Goal: Transaction & Acquisition: Purchase product/service

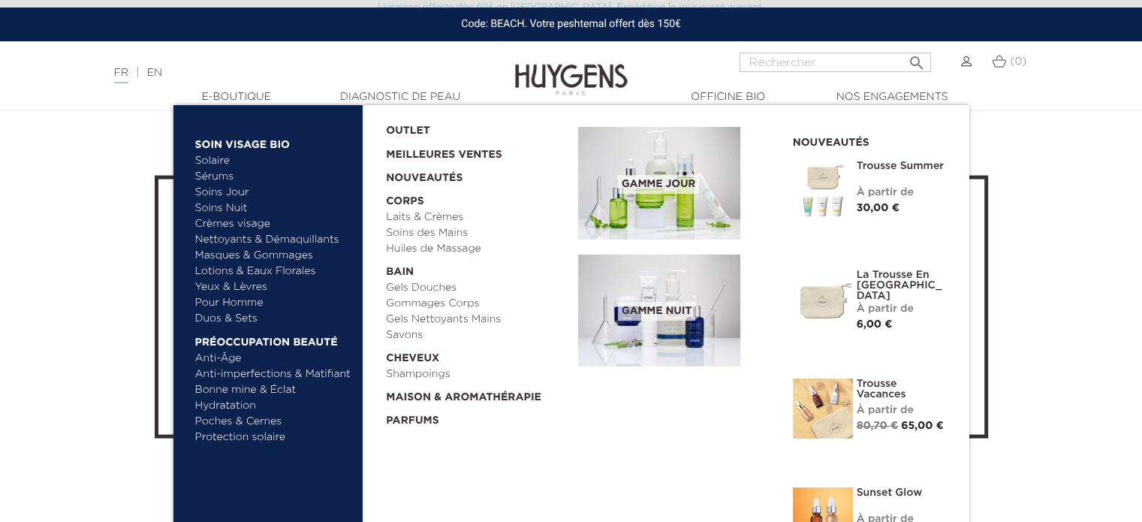
click at [216, 179] on link "Sérums" at bounding box center [273, 177] width 157 height 16
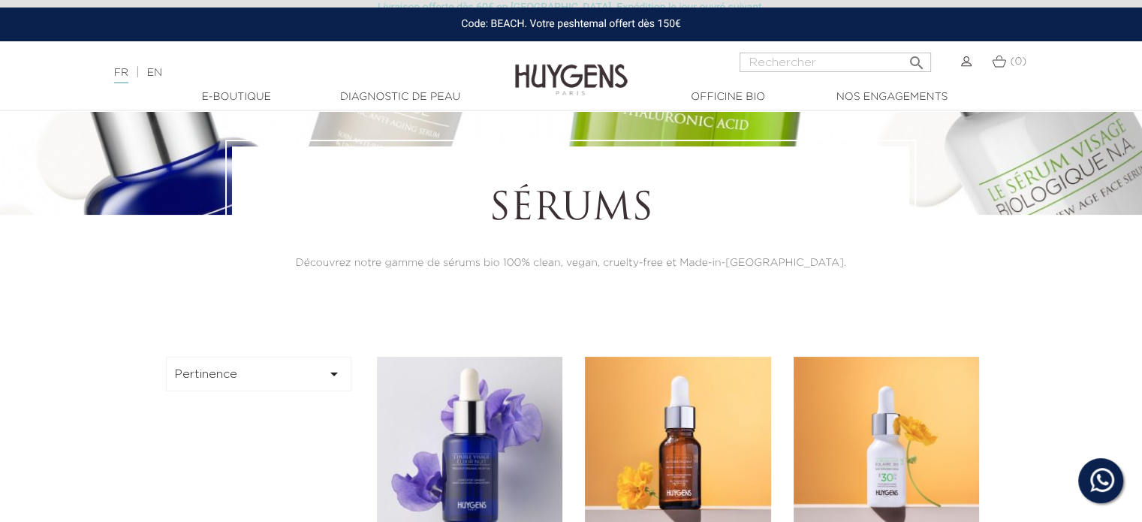
scroll to position [300, 0]
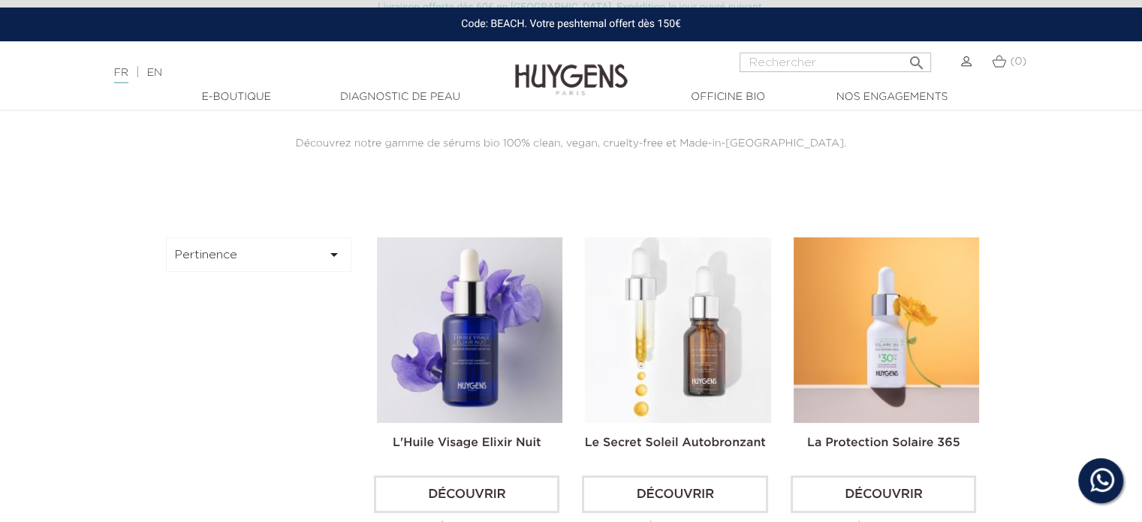
click at [696, 345] on img at bounding box center [678, 330] width 186 height 186
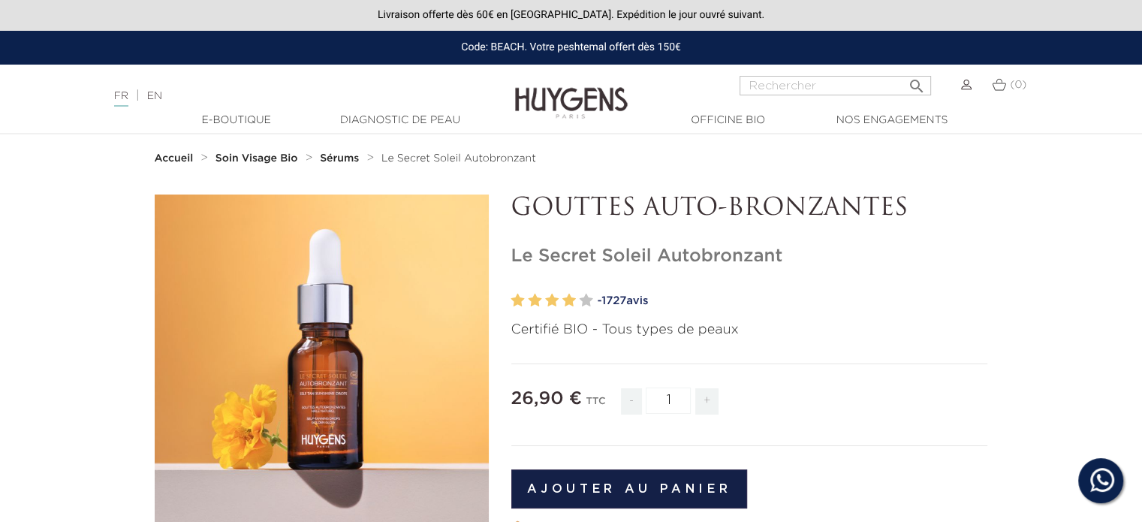
click at [164, 160] on strong "Accueil" at bounding box center [174, 158] width 39 height 11
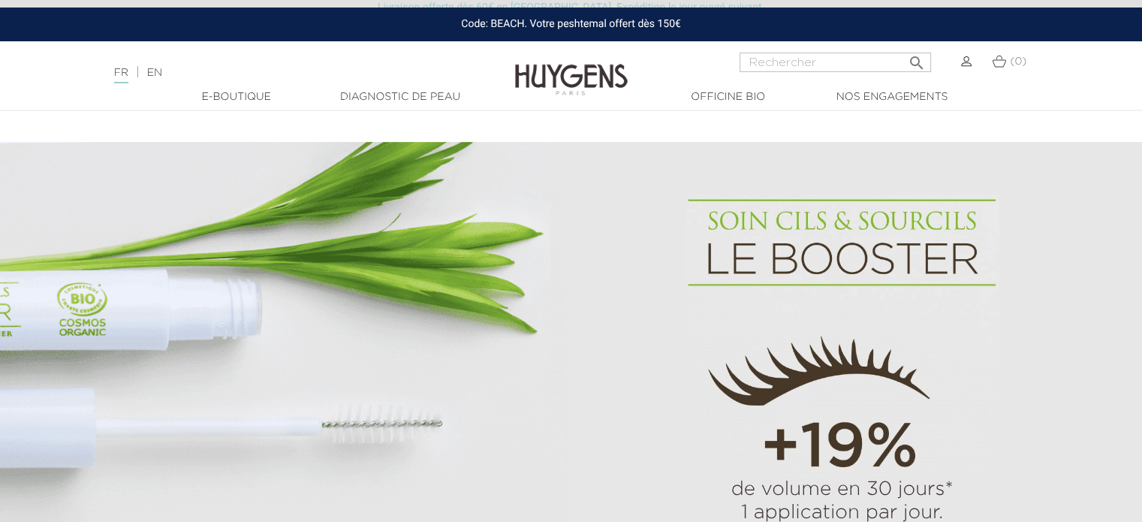
scroll to position [901, 0]
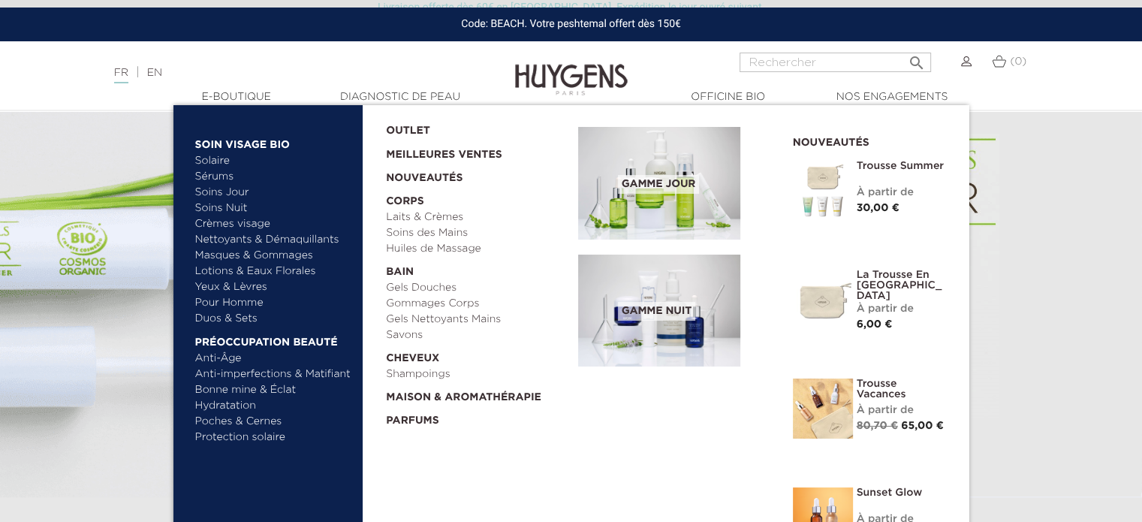
click at [252, 255] on link "Masques & Gommages" at bounding box center [273, 256] width 157 height 16
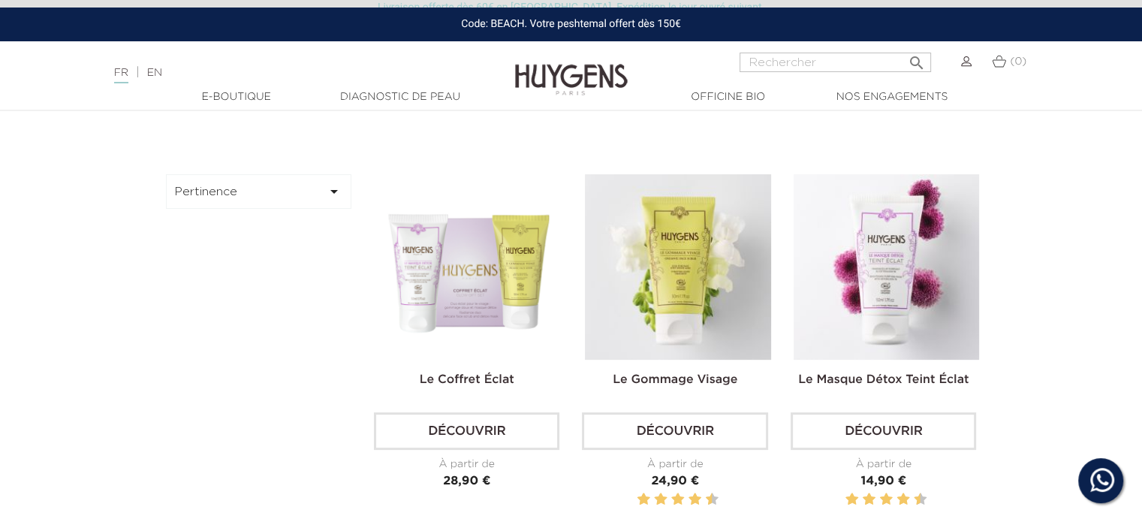
scroll to position [376, 0]
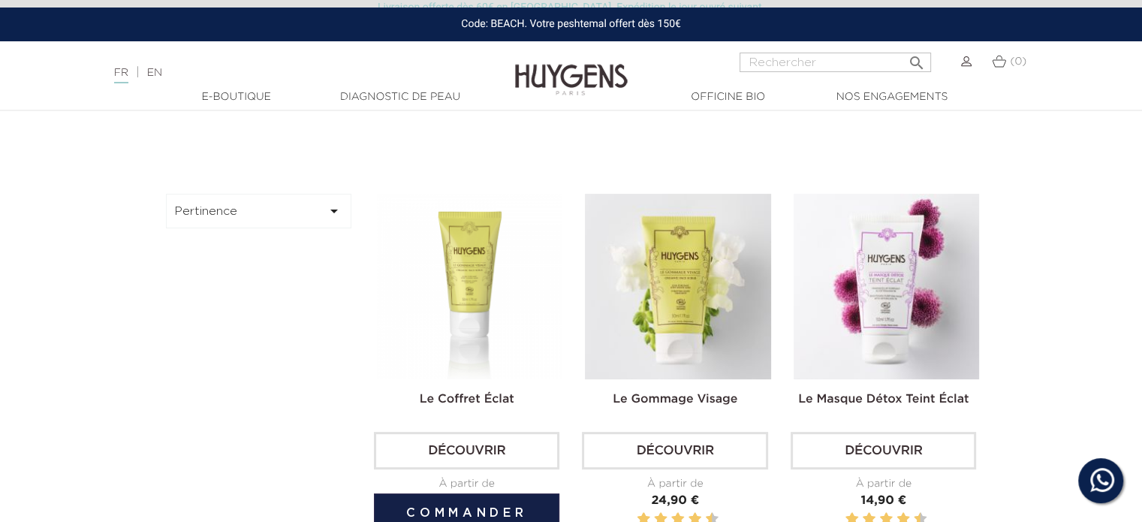
click at [491, 297] on img at bounding box center [470, 287] width 186 height 186
